Goal: Task Accomplishment & Management: Complete application form

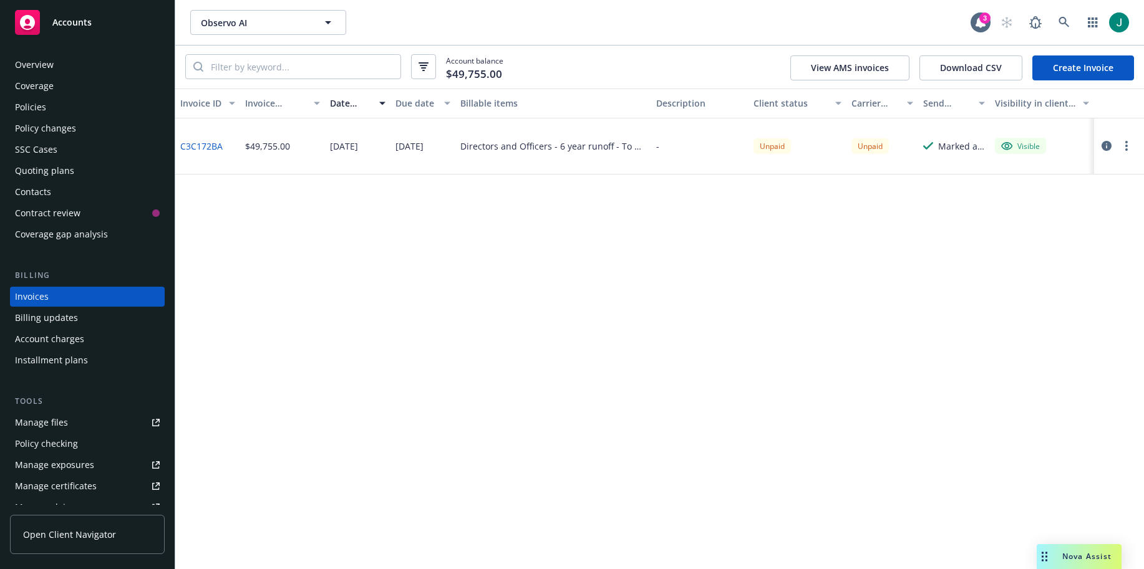
drag, startPoint x: 59, startPoint y: 62, endPoint x: 69, endPoint y: 62, distance: 10.0
click at [60, 62] on div "Overview" at bounding box center [87, 65] width 145 height 20
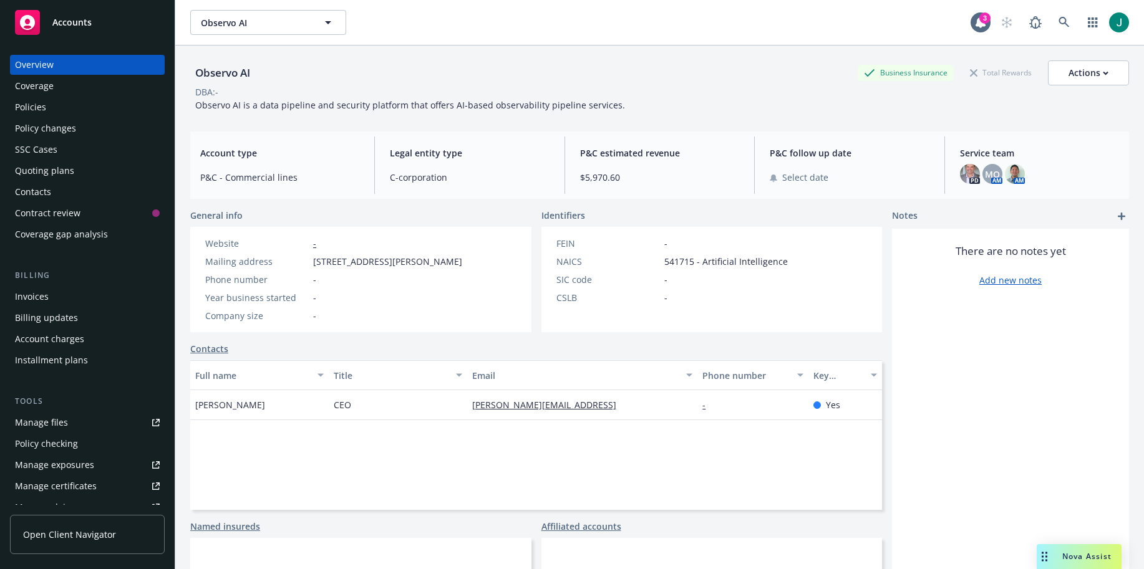
click at [49, 109] on div "Policies" at bounding box center [87, 107] width 145 height 20
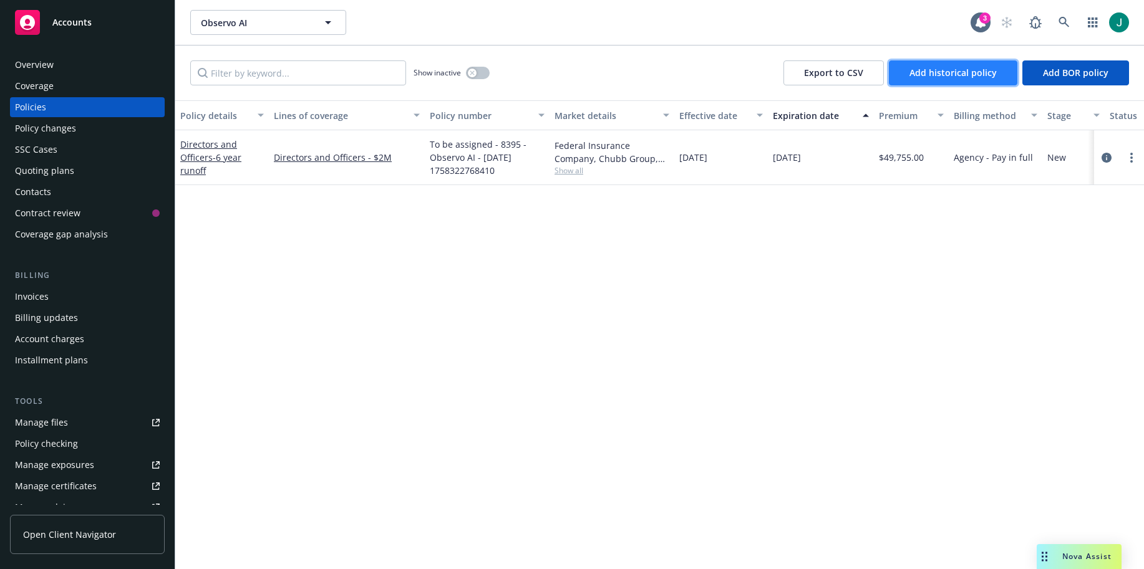
click at [929, 75] on span "Add historical policy" at bounding box center [952, 73] width 87 height 12
select select "other"
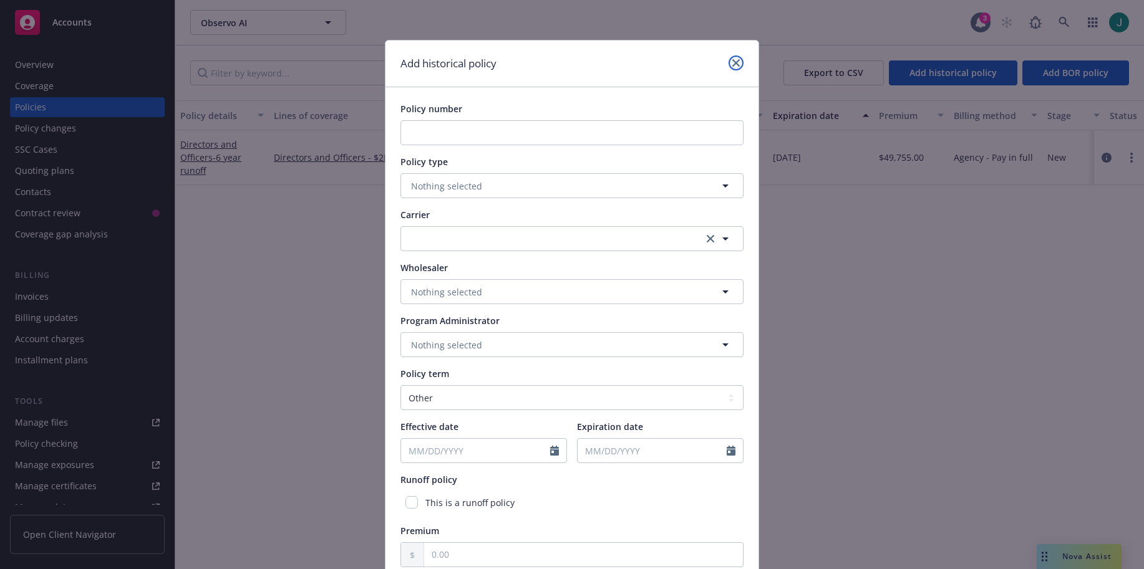
click at [732, 66] on icon "close" at bounding box center [735, 62] width 7 height 7
